Goal: Task Accomplishment & Management: Use online tool/utility

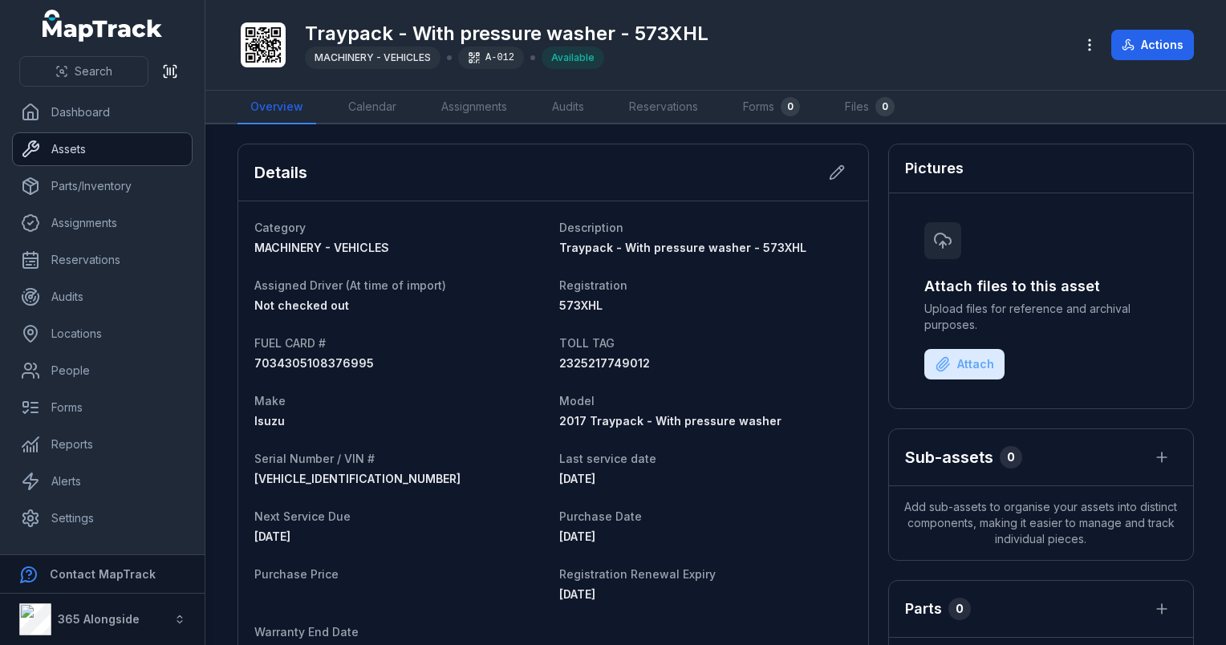
click at [112, 147] on link "Assets" at bounding box center [102, 149] width 179 height 32
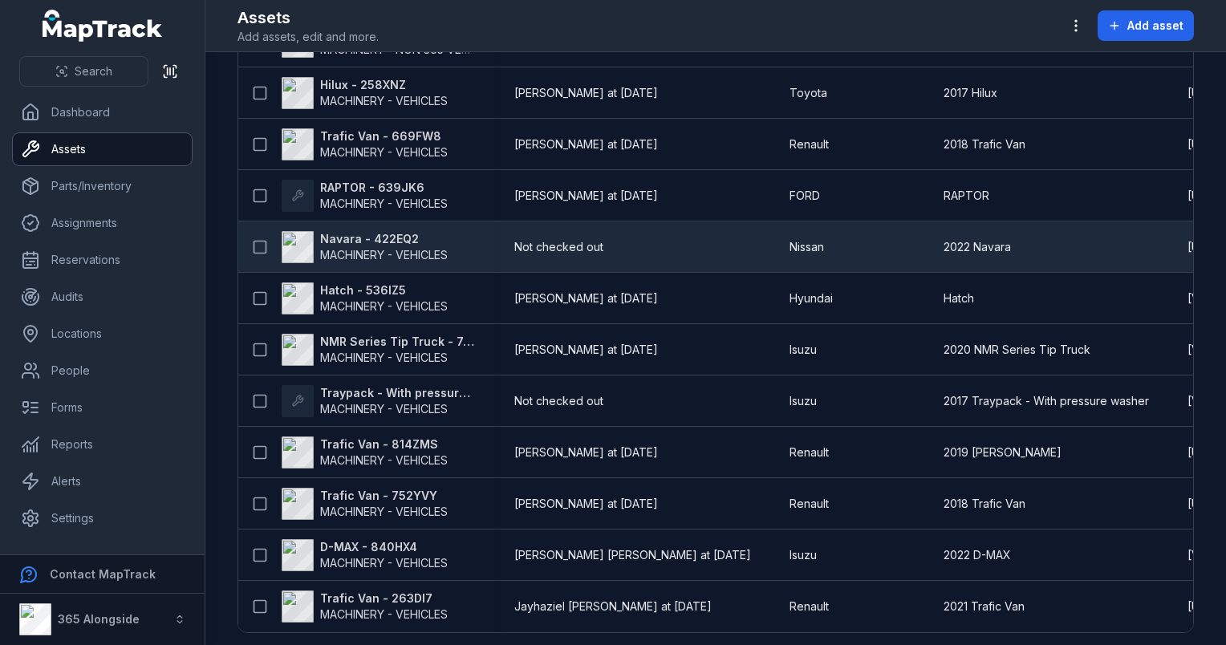
scroll to position [669, 0]
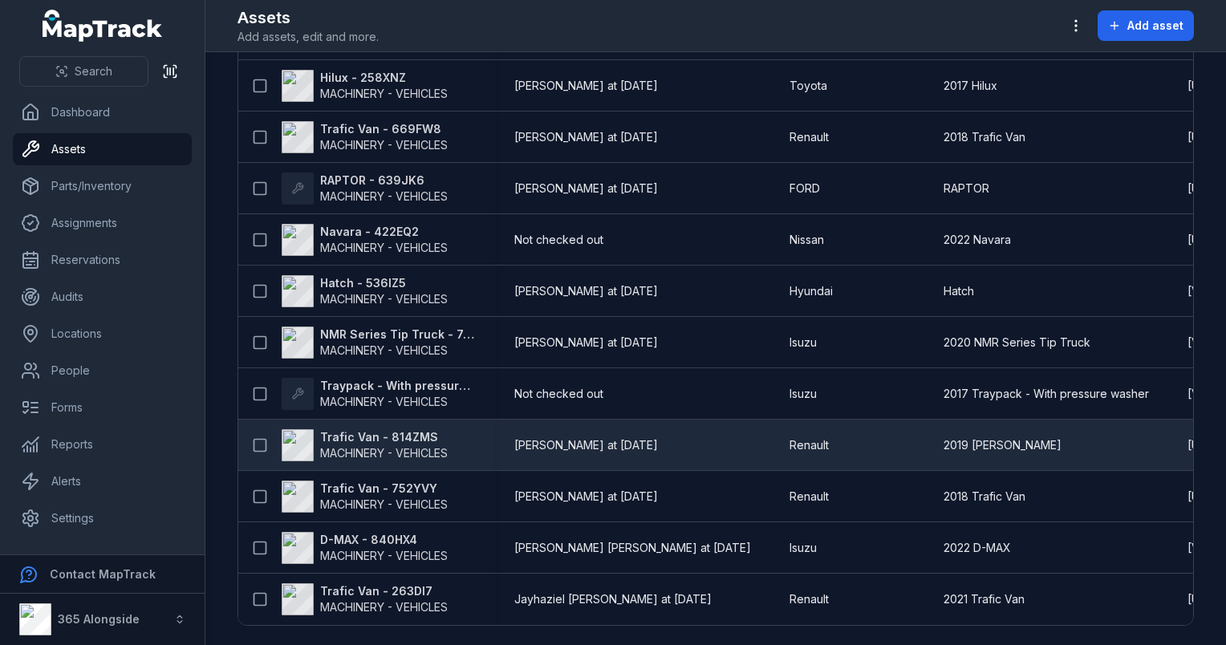
click at [417, 429] on strong "Trafic Van - 814ZMS" at bounding box center [384, 437] width 128 height 16
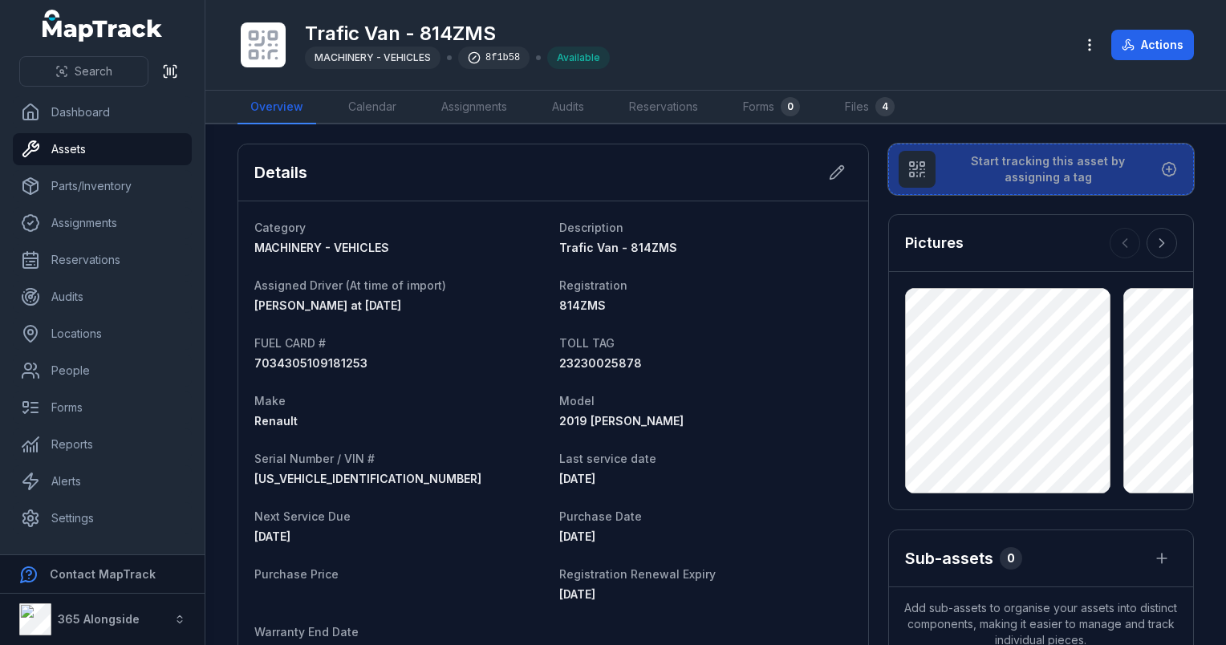
click at [948, 170] on span "Start tracking this asset by assigning a tag" at bounding box center [1048, 169] width 200 height 32
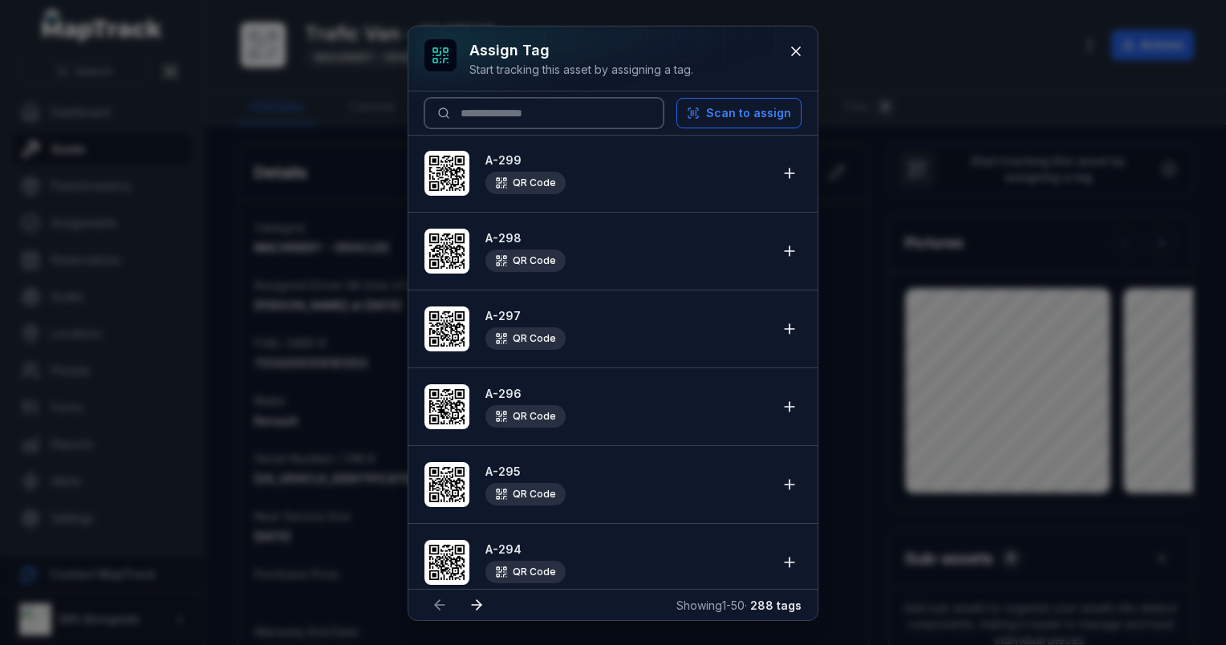
click at [504, 106] on input at bounding box center [543, 113] width 239 height 30
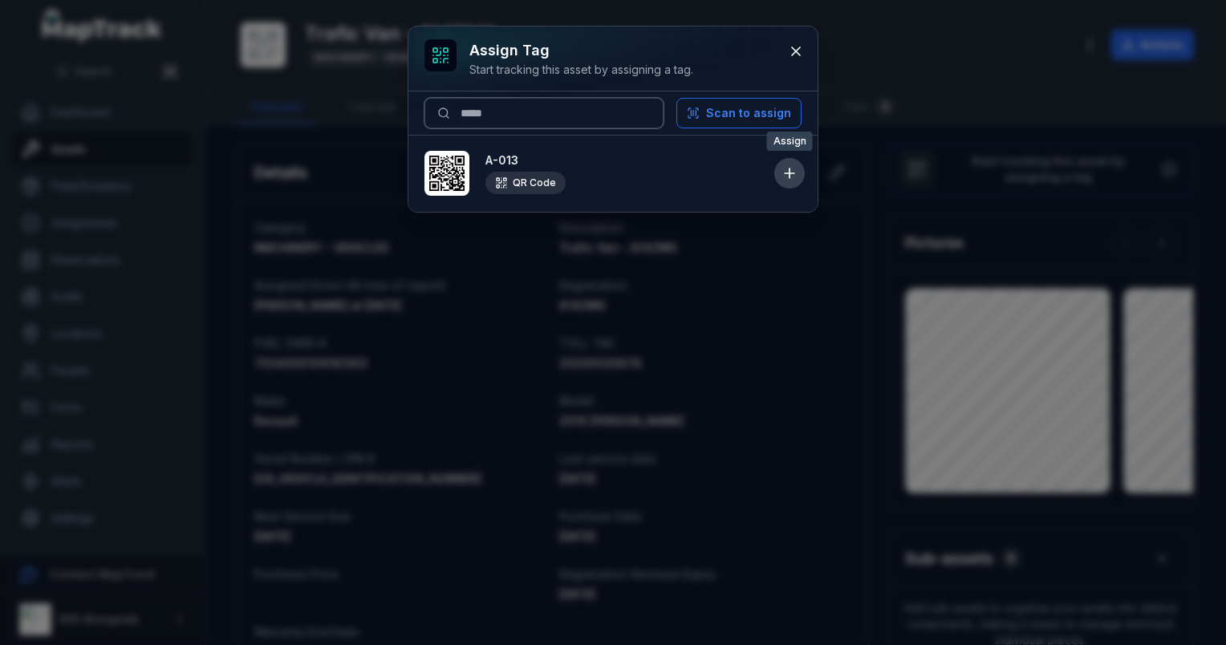
type input "*****"
click at [788, 169] on icon at bounding box center [789, 173] width 16 height 16
